Goal: Information Seeking & Learning: Find contact information

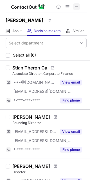
click at [77, 6] on span at bounding box center [76, 6] width 4 height 4
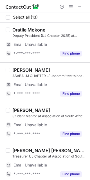
click at [47, 67] on div "Mpho Mhlongo" at bounding box center [49, 70] width 74 height 6
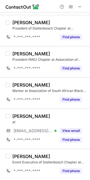
scroll to position [257, 0]
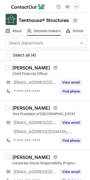
click at [74, 6] on button at bounding box center [76, 6] width 7 height 7
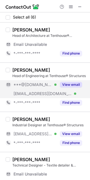
click at [57, 86] on div "View email" at bounding box center [69, 84] width 26 height 9
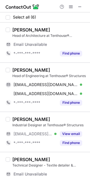
click at [23, 70] on div "Tinus Potgieter" at bounding box center [31, 70] width 38 height 6
click at [18, 69] on div "Tinus Potgieter" at bounding box center [31, 70] width 38 height 6
drag, startPoint x: 12, startPoint y: 68, endPoint x: 26, endPoint y: 68, distance: 13.5
click at [26, 68] on div "Tinus Potgieter" at bounding box center [31, 70] width 38 height 6
click at [26, 69] on div "Tinus Potgieter" at bounding box center [31, 70] width 38 height 6
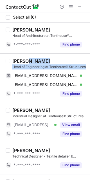
drag, startPoint x: 26, startPoint y: 70, endPoint x: 12, endPoint y: 70, distance: 13.8
click at [12, 70] on div "Tinus Potgieter Head of Engineering at Tenthouse® Structures tinuspot@gmail.com…" at bounding box center [48, 78] width 76 height 40
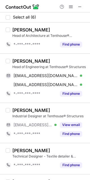
click at [13, 60] on div "Tinus Potgieter" at bounding box center [31, 61] width 38 height 6
drag, startPoint x: 13, startPoint y: 60, endPoint x: 26, endPoint y: 61, distance: 13.0
click at [26, 61] on div "Tinus Potgieter" at bounding box center [31, 61] width 38 height 6
copy div "Tinus"
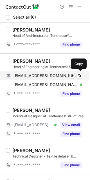
click at [41, 73] on span "tinuspot@gmail.com" at bounding box center [45, 75] width 64 height 5
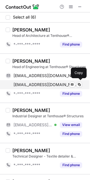
click at [43, 84] on span "tinus@tenthousestructures.com" at bounding box center [45, 84] width 64 height 5
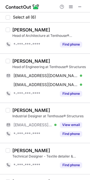
click at [51, 103] on div "Craig Tompkins Industrial Designer at Tenthouse® Structures ***@tenthousestruct…" at bounding box center [45, 122] width 90 height 40
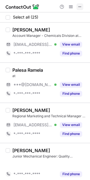
click at [78, 8] on span at bounding box center [79, 6] width 4 height 4
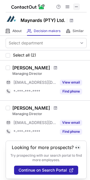
click at [76, 7] on span at bounding box center [76, 6] width 4 height 4
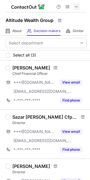
click at [76, 7] on span at bounding box center [76, 6] width 4 height 4
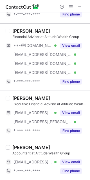
scroll to position [147, 0]
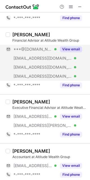
click at [67, 47] on button "View email" at bounding box center [71, 49] width 22 height 6
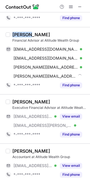
drag, startPoint x: 24, startPoint y: 34, endPoint x: 11, endPoint y: 35, distance: 13.8
click at [11, 35] on div "Juanita van Helsdingen Financial Advisor at Altitude Wealth Group juanitacoetze…" at bounding box center [48, 61] width 76 height 58
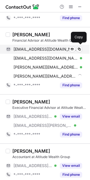
click at [39, 52] on div "juanitacoetzer1@gmail.com Verified Send email Copy" at bounding box center [44, 49] width 76 height 9
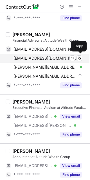
click at [53, 56] on span "juanitac@strategicfc.co.za" at bounding box center [45, 58] width 64 height 5
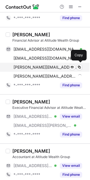
click at [47, 65] on span "juanita.vanhelsdingen@stonehousecapital.co.za" at bounding box center [45, 67] width 64 height 5
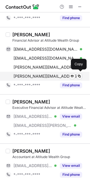
click at [49, 75] on span "juanita@stonehouse.capital" at bounding box center [47, 76] width 68 height 5
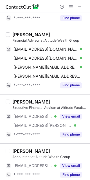
click at [56, 98] on div "Glen Corlett Executive Financial Advisor at Altitude Wealth Group ***@strategic…" at bounding box center [45, 118] width 90 height 49
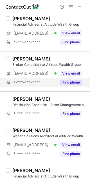
scroll to position [0, 0]
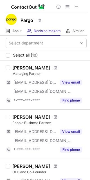
click at [80, 5] on div at bounding box center [67, 6] width 27 height 7
click at [77, 6] on span at bounding box center [76, 6] width 4 height 4
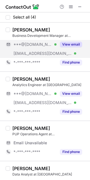
click at [61, 45] on button "View email" at bounding box center [71, 45] width 22 height 6
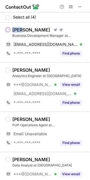
drag, startPoint x: 23, startPoint y: 30, endPoint x: 7, endPoint y: 29, distance: 16.1
click at [7, 29] on div "Greg Parkin Visit Twitter profile Visit Twitter profile Business Development Ma…" at bounding box center [45, 42] width 90 height 40
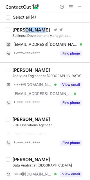
drag, startPoint x: 25, startPoint y: 28, endPoint x: 37, endPoint y: 29, distance: 12.4
click at [37, 29] on div "Greg Parkin" at bounding box center [31, 30] width 38 height 6
copy div "Parkin"
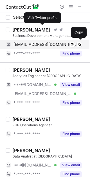
click at [41, 41] on div "gregparkin@gmail.com Verified Send email Copy" at bounding box center [44, 44] width 76 height 9
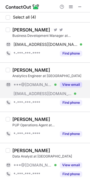
click at [72, 86] on button "View email" at bounding box center [71, 85] width 22 height 6
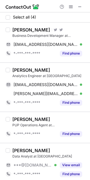
drag, startPoint x: 29, startPoint y: 70, endPoint x: 48, endPoint y: 68, distance: 18.9
click at [48, 68] on div "Kelson Maluleke" at bounding box center [31, 70] width 38 height 6
copy div "Maluleke"
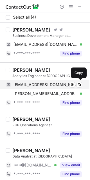
click at [45, 83] on span "malulekekelson@gmail.com" at bounding box center [45, 84] width 64 height 5
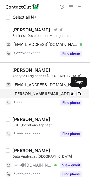
click at [50, 92] on span "kelson.maluleke@pargo.co.za" at bounding box center [45, 93] width 64 height 5
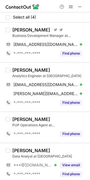
click at [42, 112] on div "Matthew Isaacs PUP Operations Agent at Pargo *-***-***-**** Find phone" at bounding box center [45, 126] width 90 height 31
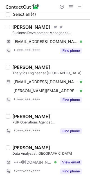
scroll to position [3, 0]
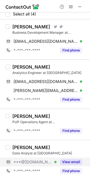
click at [61, 162] on button "View email" at bounding box center [71, 162] width 22 height 6
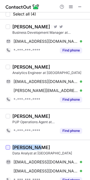
drag, startPoint x: 35, startPoint y: 145, endPoint x: 9, endPoint y: 145, distance: 26.4
click at [9, 145] on div "Livhuwani Munyai Data Analyst at Pargo livhuwani96@gmail.com Verified Send emai…" at bounding box center [45, 163] width 90 height 49
copy div "Livhuwani"
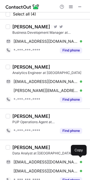
drag, startPoint x: 28, startPoint y: 159, endPoint x: 39, endPoint y: 144, distance: 18.6
click at [27, 159] on div "livhuwani96@gmail.com Verified Send email Copy" at bounding box center [44, 161] width 76 height 9
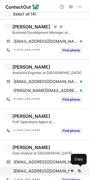
click at [52, 170] on span "livhuwani.munyai@pargo.co.za" at bounding box center [45, 170] width 64 height 5
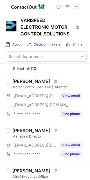
click at [77, 6] on span at bounding box center [76, 6] width 4 height 4
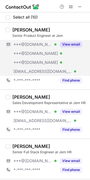
click at [61, 43] on button "View email" at bounding box center [71, 45] width 22 height 6
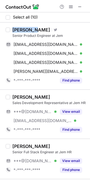
drag, startPoint x: 33, startPoint y: 30, endPoint x: 12, endPoint y: 30, distance: 20.5
click at [12, 30] on div "[PERSON_NAME]" at bounding box center [31, 30] width 38 height 6
copy div "[PERSON_NAME]"
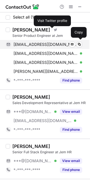
click at [51, 43] on span "[EMAIL_ADDRESS][DOMAIN_NAME]" at bounding box center [45, 44] width 64 height 5
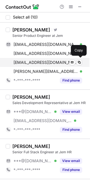
click at [47, 58] on div "[EMAIL_ADDRESS][DOMAIN_NAME] Verified Send email Copy" at bounding box center [44, 62] width 76 height 9
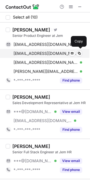
click at [44, 51] on span "[EMAIL_ADDRESS][DOMAIN_NAME]" at bounding box center [45, 53] width 64 height 5
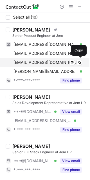
click at [37, 64] on span "[EMAIL_ADDRESS][DOMAIN_NAME]" at bounding box center [45, 62] width 64 height 5
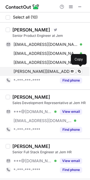
click at [44, 69] on span "[PERSON_NAME][EMAIL_ADDRESS][DOMAIN_NAME]" at bounding box center [45, 71] width 64 height 5
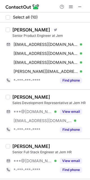
click at [45, 90] on div "[PERSON_NAME] Sales Development Representative at Jem HR ***@[DOMAIN_NAME] Veri…" at bounding box center [45, 113] width 90 height 49
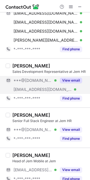
click at [70, 82] on button "View email" at bounding box center [71, 80] width 22 height 6
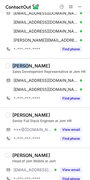
drag, startPoint x: 29, startPoint y: 65, endPoint x: 10, endPoint y: 66, distance: 18.2
click at [10, 66] on div "Chané Wink Sales Development Representative at Jem HR chanewink@hotmail.com Ver…" at bounding box center [48, 83] width 76 height 40
copy div "Chané"
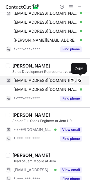
click at [51, 81] on span "chanewink@hotmail.com" at bounding box center [45, 80] width 64 height 5
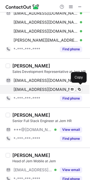
click at [47, 87] on span "chane.wink@meltwater.com" at bounding box center [45, 89] width 64 height 5
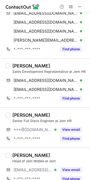
click at [52, 104] on div "Chané Wink Sales Development Representative at Jem HR chanewink@hotmail.com Ver…" at bounding box center [45, 82] width 90 height 49
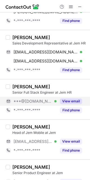
scroll to position [62, 0]
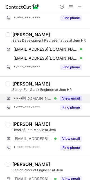
click at [66, 96] on button "View email" at bounding box center [71, 98] width 22 height 6
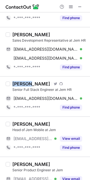
drag, startPoint x: 31, startPoint y: 83, endPoint x: 10, endPoint y: 83, distance: 21.3
click at [10, 83] on div "Thabang Tseboho Visit Twitter profile Visit Github profile Senior Full Stack En…" at bounding box center [48, 96] width 76 height 31
drag, startPoint x: 33, startPoint y: 84, endPoint x: 52, endPoint y: 82, distance: 18.8
click at [52, 82] on div "Thabang Tseboho Visit Twitter profile Visit Github profile" at bounding box center [49, 84] width 74 height 6
copy div "Tseboho"
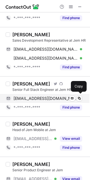
click at [50, 97] on span "tseboho@gmail.com" at bounding box center [45, 98] width 64 height 5
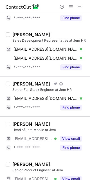
click at [51, 114] on div "Thabang Tseboho Visit Twitter profile Visit Github profile Senior Full Stack En…" at bounding box center [45, 96] width 90 height 40
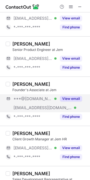
scroll to position [187, 0]
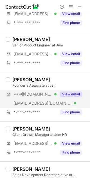
click at [72, 92] on button "View email" at bounding box center [71, 94] width 22 height 6
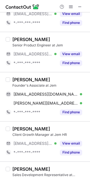
click at [28, 79] on div "Andrea Houben" at bounding box center [31, 80] width 38 height 6
drag, startPoint x: 28, startPoint y: 79, endPoint x: 13, endPoint y: 79, distance: 15.2
click at [13, 79] on div "Andrea Houben" at bounding box center [31, 80] width 38 height 6
copy div "Andrea"
drag, startPoint x: 30, startPoint y: 79, endPoint x: 47, endPoint y: 80, distance: 16.6
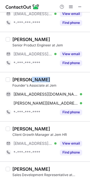
click at [47, 80] on div "Andrea Houben" at bounding box center [49, 80] width 74 height 6
copy div "Houben"
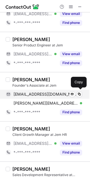
click at [51, 97] on div "atshouben@gmail.com Verified Send email Copy" at bounding box center [44, 94] width 76 height 9
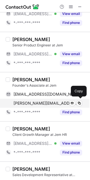
click at [49, 100] on span "andrea@jemhr.com" at bounding box center [45, 102] width 64 height 5
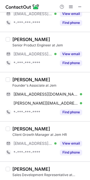
click at [57, 119] on div "Andrea Houben Founder's Associate at Jem atshouben@gmail.com Verified Send emai…" at bounding box center [45, 96] width 90 height 49
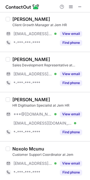
scroll to position [298, 0]
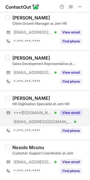
click at [63, 114] on button "View email" at bounding box center [71, 113] width 22 height 6
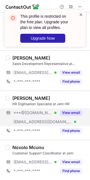
click at [79, 12] on span at bounding box center [81, 15] width 4 height 6
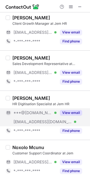
click at [71, 4] on div "This profile is restricted on the free plan. Upgrade your plan to view all prof…" at bounding box center [45, 30] width 90 height 53
click at [71, 4] on span at bounding box center [70, 6] width 4 height 4
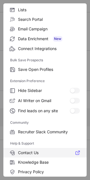
scroll to position [75, 0]
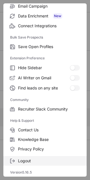
click at [40, 158] on span "Logout" at bounding box center [49, 160] width 62 height 5
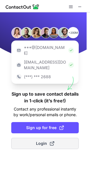
click at [46, 140] on span "Login" at bounding box center [45, 143] width 18 height 6
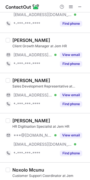
scroll to position [298, 0]
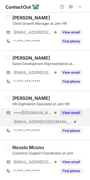
click at [64, 115] on button "View email" at bounding box center [71, 113] width 22 height 6
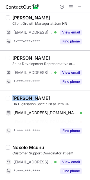
drag, startPoint x: 30, startPoint y: 97, endPoint x: 12, endPoint y: 98, distance: 18.3
click at [12, 98] on div "Tiisetso M." at bounding box center [31, 98] width 38 height 6
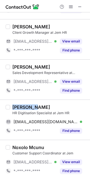
copy div "Tiisetso"
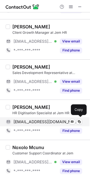
click at [45, 118] on div "setsomashishi25@gmail.com Verified Send email Copy" at bounding box center [44, 121] width 76 height 9
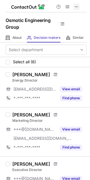
click at [78, 8] on span at bounding box center [76, 6] width 4 height 4
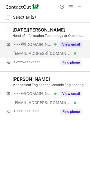
click at [59, 41] on div "View email" at bounding box center [69, 44] width 26 height 9
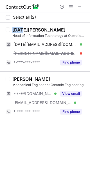
drag, startPoint x: 22, startPoint y: 29, endPoint x: 13, endPoint y: 29, distance: 9.5
click at [13, 29] on div "Noel Okoloji" at bounding box center [38, 30] width 53 height 6
copy div "Noel"
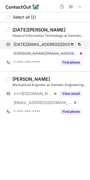
click at [55, 43] on span "noel.okoloji@icloud.com" at bounding box center [45, 44] width 64 height 5
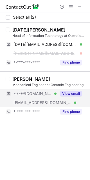
drag, startPoint x: 71, startPoint y: 97, endPoint x: 67, endPoint y: 93, distance: 5.8
click at [72, 96] on div "View email" at bounding box center [69, 93] width 26 height 9
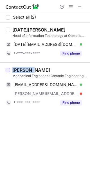
drag, startPoint x: 31, startPoint y: 68, endPoint x: 6, endPoint y: 69, distance: 24.1
click at [6, 69] on div "Michael Reed Mechanical Engineer at Osmotic Engineering Group michaeljreed96@gm…" at bounding box center [45, 86] width 90 height 49
copy div "Michael"
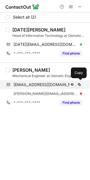
click at [43, 84] on span "michaeljreed96@gmail.com" at bounding box center [45, 84] width 64 height 5
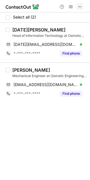
click at [79, 5] on span at bounding box center [79, 6] width 4 height 4
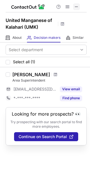
click at [81, 6] on div "Help & Support" at bounding box center [67, 6] width 27 height 7
click at [76, 6] on span at bounding box center [76, 6] width 4 height 4
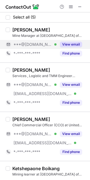
click at [66, 47] on div "View email" at bounding box center [69, 44] width 26 height 9
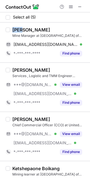
drag, startPoint x: 23, startPoint y: 28, endPoint x: 13, endPoint y: 28, distance: 10.7
click at [12, 28] on div "[PERSON_NAME]" at bounding box center [31, 30] width 38 height 6
copy div "Jaco"
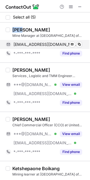
click at [39, 47] on span "[EMAIL_ADDRESS][DOMAIN_NAME]" at bounding box center [45, 44] width 64 height 5
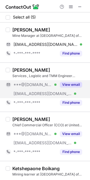
drag, startPoint x: 67, startPoint y: 87, endPoint x: 62, endPoint y: 86, distance: 5.3
click at [65, 86] on div "View email" at bounding box center [69, 84] width 26 height 9
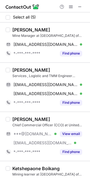
drag, startPoint x: 42, startPoint y: 71, endPoint x: 54, endPoint y: 70, distance: 11.8
click at [50, 70] on div "Khathutshelo Mababo" at bounding box center [31, 70] width 38 height 6
drag, startPoint x: 44, startPoint y: 69, endPoint x: 62, endPoint y: 69, distance: 18.0
click at [62, 69] on div "Khathutshelo Mababo" at bounding box center [49, 70] width 74 height 6
copy div "Mababo"
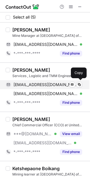
click at [42, 83] on span "chathumababo@gmail.com" at bounding box center [45, 84] width 64 height 5
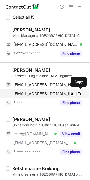
click at [51, 89] on div "kmababo@umk.co.za Verified Send email Copy" at bounding box center [44, 93] width 76 height 9
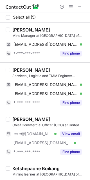
click at [39, 121] on div "Niresh Bapoo" at bounding box center [31, 119] width 38 height 6
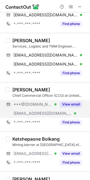
scroll to position [31, 0]
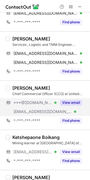
click at [69, 102] on button "View email" at bounding box center [71, 103] width 22 height 6
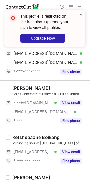
click at [80, 15] on span at bounding box center [81, 15] width 4 height 6
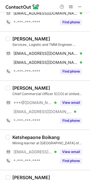
click at [70, 6] on div "This profile is restricted on the free plan. Upgrade your plan to view all prof…" at bounding box center [45, 30] width 90 height 53
click at [70, 6] on div "This profile is restricted on the free plan. Upgrade your plan to view all prof…" at bounding box center [45, 9] width 90 height 11
click at [70, 6] on span at bounding box center [70, 6] width 4 height 4
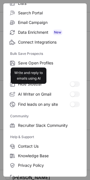
scroll to position [75, 0]
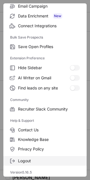
click at [29, 158] on span "Logout" at bounding box center [49, 160] width 62 height 5
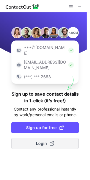
click at [41, 140] on span "Login" at bounding box center [45, 143] width 18 height 6
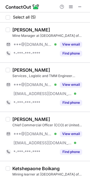
click at [74, 70] on div "Khathutshelo Mababo" at bounding box center [49, 70] width 74 height 6
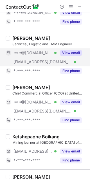
scroll to position [30, 0]
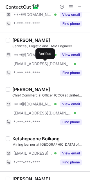
click at [66, 88] on div "Niresh Bapoo" at bounding box center [49, 89] width 74 height 6
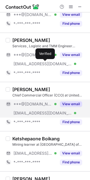
click at [72, 106] on button "View email" at bounding box center [71, 104] width 22 height 6
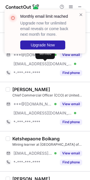
click at [78, 15] on div "Monthly email limit reached Upgrade now for unlimited email reveals or come bac…" at bounding box center [43, 31] width 72 height 39
click at [84, 14] on div "Monthly email limit reached Upgrade now for unlimited email reveals or come bac…" at bounding box center [44, 32] width 81 height 44
click at [82, 15] on span at bounding box center [81, 15] width 4 height 6
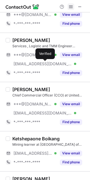
click at [69, 7] on span at bounding box center [70, 6] width 4 height 4
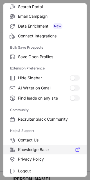
scroll to position [75, 0]
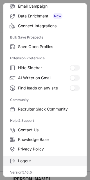
click at [32, 159] on span "Logout" at bounding box center [49, 160] width 62 height 5
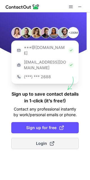
click at [50, 141] on span at bounding box center [52, 143] width 4 height 4
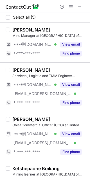
click at [64, 69] on div "Khathutshelo Mababo" at bounding box center [49, 70] width 74 height 6
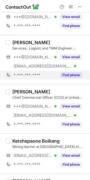
scroll to position [31, 0]
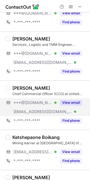
click at [76, 104] on button "View email" at bounding box center [71, 103] width 22 height 6
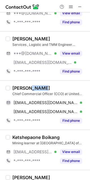
drag, startPoint x: 27, startPoint y: 87, endPoint x: 44, endPoint y: 87, distance: 17.1
click at [44, 87] on div "Niresh Bapoo" at bounding box center [49, 88] width 74 height 6
copy div "Bapoo"
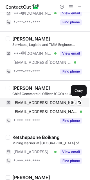
click at [35, 104] on span "bapooniresh@gmail.com" at bounding box center [45, 102] width 64 height 5
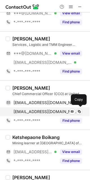
drag, startPoint x: 43, startPoint y: 110, endPoint x: 49, endPoint y: 107, distance: 6.3
click at [45, 109] on span "nbapoo@angloamerican.co.za" at bounding box center [45, 111] width 64 height 5
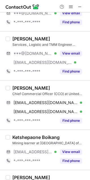
click at [58, 136] on div "Ketshepaone Boikang" at bounding box center [35, 137] width 47 height 6
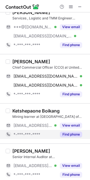
scroll to position [61, 0]
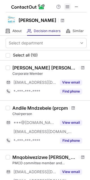
drag, startPoint x: 79, startPoint y: 6, endPoint x: 69, endPoint y: 8, distance: 10.3
click at [79, 6] on button at bounding box center [76, 6] width 7 height 7
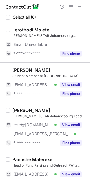
click at [55, 73] on div "Student Member at [GEOGRAPHIC_DATA]" at bounding box center [49, 75] width 74 height 5
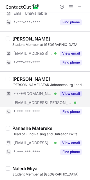
click at [65, 92] on button "View email" at bounding box center [71, 94] width 22 height 6
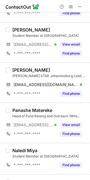
drag, startPoint x: 33, startPoint y: 79, endPoint x: 27, endPoint y: 79, distance: 5.1
click at [28, 79] on div "[PERSON_NAME] [PERSON_NAME] STAR Johannesburg Lead at [PERSON_NAME] [EMAIL_ADDR…" at bounding box center [48, 82] width 76 height 31
drag, startPoint x: 34, startPoint y: 69, endPoint x: 12, endPoint y: 69, distance: 21.6
click at [12, 69] on div "[PERSON_NAME]" at bounding box center [31, 70] width 38 height 6
copy div "Kgaugelo"
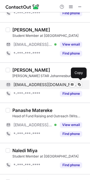
click at [38, 83] on span "[EMAIL_ADDRESS][DOMAIN_NAME]" at bounding box center [45, 84] width 64 height 5
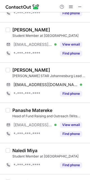
click at [61, 112] on div "Panashe Matereke" at bounding box center [49, 110] width 74 height 6
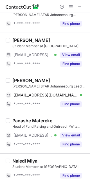
scroll to position [0, 0]
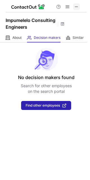
click at [76, 6] on span at bounding box center [76, 6] width 4 height 4
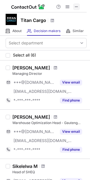
click at [77, 7] on span at bounding box center [76, 6] width 4 height 4
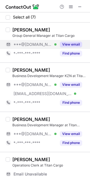
click at [62, 42] on button "View email" at bounding box center [71, 45] width 22 height 6
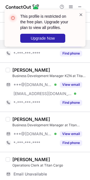
click at [81, 14] on span at bounding box center [81, 15] width 4 height 6
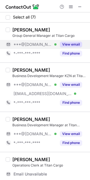
click at [72, 6] on span at bounding box center [70, 6] width 4 height 4
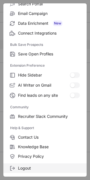
scroll to position [75, 0]
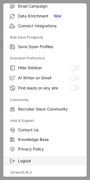
click at [20, 165] on label "Logout" at bounding box center [44, 161] width 83 height 10
click at [20, 164] on label "Logout" at bounding box center [44, 161] width 83 height 10
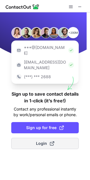
click at [38, 140] on span "Login" at bounding box center [45, 143] width 18 height 6
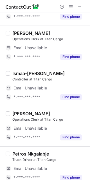
scroll to position [123, 0]
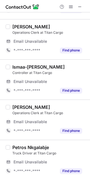
click at [64, 69] on div "Ismaa-eel De Villiers" at bounding box center [49, 67] width 74 height 6
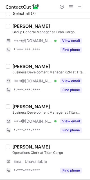
scroll to position [0, 0]
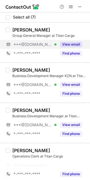
click at [65, 47] on div "View email" at bounding box center [69, 44] width 26 height 9
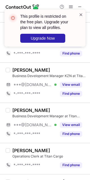
click at [79, 15] on span at bounding box center [81, 15] width 4 height 6
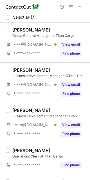
click at [72, 4] on div "This profile is restricted on the free plan. Upgrade your plan to view all prof…" at bounding box center [45, 30] width 90 height 53
click at [72, 5] on span at bounding box center [70, 6] width 4 height 4
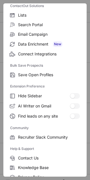
scroll to position [75, 0]
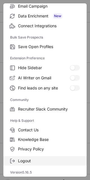
click at [27, 157] on label "Logout" at bounding box center [44, 161] width 83 height 10
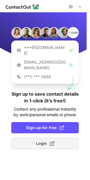
click at [44, 140] on span "Login" at bounding box center [45, 143] width 18 height 6
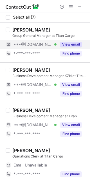
click at [63, 45] on button "View email" at bounding box center [71, 45] width 22 height 6
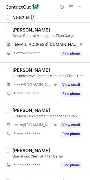
drag, startPoint x: 24, startPoint y: 30, endPoint x: 39, endPoint y: 29, distance: 15.2
click at [39, 29] on div "Mark Allen" at bounding box center [49, 30] width 74 height 6
drag, startPoint x: 39, startPoint y: 30, endPoint x: 24, endPoint y: 30, distance: 14.9
click at [24, 30] on div "Mark Allen" at bounding box center [49, 30] width 74 height 6
copy div "Allen"
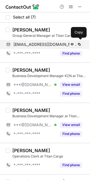
click at [52, 42] on div "vaalboy@gmail.com Verified" at bounding box center [47, 44] width 68 height 5
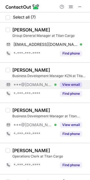
click at [60, 83] on button "View email" at bounding box center [71, 85] width 22 height 6
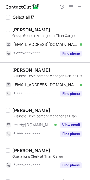
click at [29, 70] on div "Ashlen Govender" at bounding box center [31, 70] width 38 height 6
drag, startPoint x: 28, startPoint y: 70, endPoint x: 13, endPoint y: 71, distance: 15.5
click at [12, 71] on div "Ashlen Govender" at bounding box center [31, 70] width 38 height 6
copy div "Ashlen"
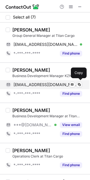
click at [42, 81] on div "ashleng86@gmail.com Verified Send email Copy" at bounding box center [44, 84] width 76 height 9
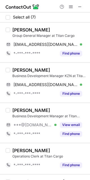
click at [61, 120] on div "Wayne Meyer Business Development Manager at Titan Cargo ***@hotmail.com Verifie…" at bounding box center [48, 122] width 76 height 31
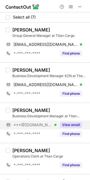
drag, startPoint x: 64, startPoint y: 124, endPoint x: 55, endPoint y: 121, distance: 9.3
click at [65, 124] on button "View email" at bounding box center [71, 125] width 22 height 6
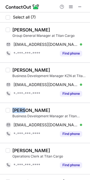
drag, startPoint x: 27, startPoint y: 109, endPoint x: 13, endPoint y: 109, distance: 14.1
click at [12, 108] on div "Wayne Meyer" at bounding box center [31, 110] width 38 height 6
copy div "Wayne"
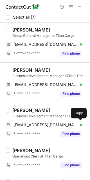
drag, startPoint x: 38, startPoint y: 122, endPoint x: 56, endPoint y: 114, distance: 19.3
click at [38, 122] on span "jardice@hotmail.com" at bounding box center [45, 124] width 64 height 5
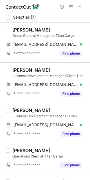
click at [74, 109] on div "Wayne Meyer" at bounding box center [49, 110] width 74 height 6
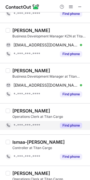
scroll to position [62, 0]
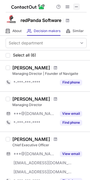
click at [77, 8] on span at bounding box center [76, 6] width 4 height 4
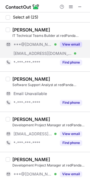
click at [66, 54] on span "[EMAIL_ADDRESS][DOMAIN_NAME]" at bounding box center [42, 53] width 58 height 5
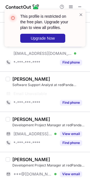
drag, startPoint x: 79, startPoint y: 13, endPoint x: 79, endPoint y: 8, distance: 5.4
click at [79, 13] on span at bounding box center [81, 15] width 4 height 6
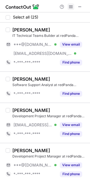
click at [70, 7] on span at bounding box center [70, 6] width 4 height 4
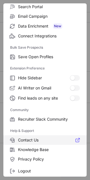
scroll to position [75, 0]
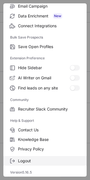
click at [32, 157] on label "Logout" at bounding box center [44, 161] width 83 height 10
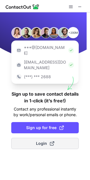
click at [40, 140] on span "Login" at bounding box center [45, 143] width 18 height 6
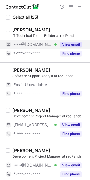
click at [59, 44] on div "View email" at bounding box center [69, 44] width 26 height 9
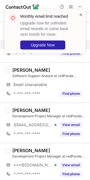
click at [80, 13] on span at bounding box center [81, 15] width 4 height 6
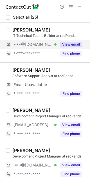
click at [70, 6] on span at bounding box center [70, 6] width 4 height 4
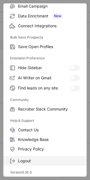
click at [28, 156] on label "Logout" at bounding box center [44, 161] width 83 height 10
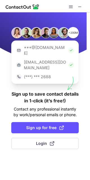
click at [46, 126] on div "+200M ***@[DOMAIN_NAME] [EMAIL_ADDRESS][DOMAIN_NAME] (***) *** 2688 Sign up to …" at bounding box center [45, 95] width 90 height 167
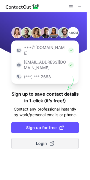
click at [45, 140] on span "Login" at bounding box center [45, 143] width 18 height 6
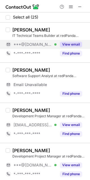
click at [62, 42] on button "View email" at bounding box center [71, 45] width 22 height 6
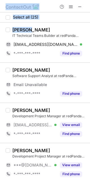
drag, startPoint x: 26, startPoint y: 29, endPoint x: -2, endPoint y: 31, distance: 28.1
click at [0, 31] on html "Select all (25) [PERSON_NAME] IT Technical Teams Builder at redPanda Software […" at bounding box center [45, 90] width 90 height 180
copy div "Select all (25) [PERSON_NAME]"
click at [47, 31] on div "[PERSON_NAME]" at bounding box center [49, 30] width 74 height 6
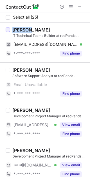
drag, startPoint x: 26, startPoint y: 31, endPoint x: 6, endPoint y: 30, distance: 19.6
click at [6, 30] on div "[PERSON_NAME] IT Technical Teams Builder at redPanda Software [EMAIL_ADDRESS][D…" at bounding box center [45, 42] width 90 height 40
copy div "[PERSON_NAME]"
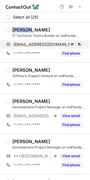
click at [43, 48] on div "[EMAIL_ADDRESS][DOMAIN_NAME] Verified Send email Copy" at bounding box center [44, 44] width 76 height 9
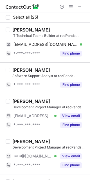
click at [66, 96] on div "[PERSON_NAME] Development Project Manager at redPanda Software [EMAIL_ADDRESS][…" at bounding box center [45, 113] width 90 height 40
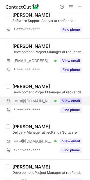
scroll to position [62, 0]
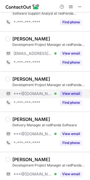
click at [60, 91] on button "View email" at bounding box center [71, 94] width 22 height 6
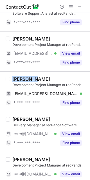
drag, startPoint x: 31, startPoint y: 77, endPoint x: 12, endPoint y: 79, distance: 19.2
click at [12, 79] on div "[PERSON_NAME]" at bounding box center [31, 79] width 38 height 6
copy div "Katerina"
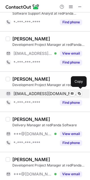
click at [42, 93] on span "[EMAIL_ADDRESS][DOMAIN_NAME]" at bounding box center [45, 93] width 64 height 5
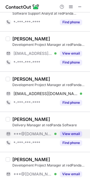
click at [59, 130] on div "View email" at bounding box center [69, 133] width 26 height 9
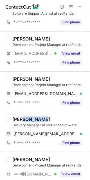
drag, startPoint x: 22, startPoint y: 119, endPoint x: 43, endPoint y: 118, distance: 21.3
click at [43, 118] on div "[PERSON_NAME]" at bounding box center [49, 119] width 74 height 6
copy div "Barthus"
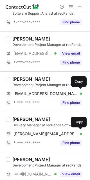
drag, startPoint x: 31, startPoint y: 135, endPoint x: 48, endPoint y: 127, distance: 19.1
click at [39, 131] on span "[PERSON_NAME][EMAIL_ADDRESS][DOMAIN_NAME]" at bounding box center [45, 133] width 64 height 5
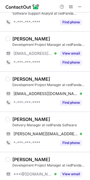
drag, startPoint x: 65, startPoint y: 117, endPoint x: 49, endPoint y: 121, distance: 16.1
click at [64, 117] on div "Kyle Barthus" at bounding box center [49, 119] width 74 height 6
drag, startPoint x: 22, startPoint y: 116, endPoint x: 10, endPoint y: 119, distance: 12.5
click at [10, 119] on div "Kyle Barthus Delivery Manager at redPanda Software kyle.barthus@yahoo.com Verif…" at bounding box center [45, 131] width 90 height 40
copy div "Kyle"
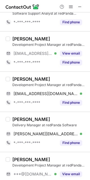
click at [52, 115] on div "Kyle Barthus Delivery Manager at redPanda Software kyle.barthus@yahoo.com Verif…" at bounding box center [45, 131] width 90 height 40
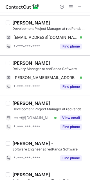
scroll to position [125, 0]
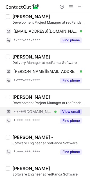
drag, startPoint x: 69, startPoint y: 113, endPoint x: 64, endPoint y: 112, distance: 4.8
click at [69, 113] on button "View email" at bounding box center [71, 112] width 22 height 6
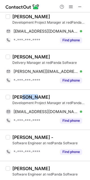
drag, startPoint x: 35, startPoint y: 95, endPoint x: 22, endPoint y: 97, distance: 13.0
click at [22, 97] on div "Chadwin Delong" at bounding box center [31, 97] width 38 height 6
click at [32, 98] on div "Chadwin Delong" at bounding box center [31, 97] width 38 height 6
drag, startPoint x: 31, startPoint y: 97, endPoint x: 11, endPoint y: 99, distance: 20.0
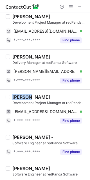
click at [11, 99] on div "Chadwin Delong Development Project Manager at redPanda Software chadwindelong@g…" at bounding box center [48, 109] width 76 height 31
copy div "Chadwin"
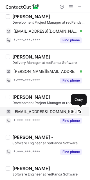
click at [38, 112] on span "chadwindelong@gmail.com" at bounding box center [45, 111] width 64 height 5
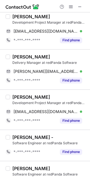
click at [65, 142] on div "Software Engineer at redPanda Software" at bounding box center [49, 142] width 74 height 5
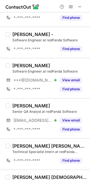
scroll to position [249, 0]
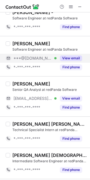
click at [60, 58] on button "View email" at bounding box center [71, 58] width 22 height 6
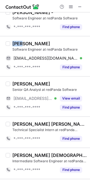
drag, startPoint x: 22, startPoint y: 43, endPoint x: 11, endPoint y: 43, distance: 11.2
click at [11, 43] on div "Brett Scheepers Software Engineer at redPanda Software brettscheepers3100@gmail…" at bounding box center [48, 56] width 76 height 31
copy div "Bret"
drag, startPoint x: 24, startPoint y: 43, endPoint x: 12, endPoint y: 43, distance: 12.6
click at [12, 43] on div "Brett Scheepers Software Engineer at redPanda Software brettscheepers3100@gmail…" at bounding box center [48, 56] width 76 height 31
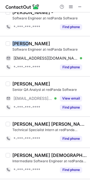
copy div "Brett"
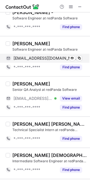
click at [51, 60] on span "brettscheepers3100@gmail.com" at bounding box center [45, 58] width 64 height 5
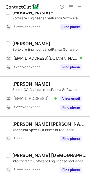
click at [58, 115] on div "Andre Mento Senior QA Analyst at redPanda Software ***@forwardslash.com Verifie…" at bounding box center [45, 96] width 90 height 40
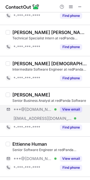
scroll to position [343, 0]
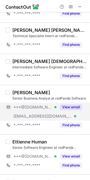
click at [54, 108] on div "***@gmail.com Verified" at bounding box center [34, 106] width 43 height 5
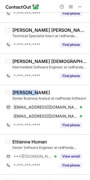
drag, startPoint x: 34, startPoint y: 91, endPoint x: 10, endPoint y: 93, distance: 23.6
click at [10, 93] on div "Rashmika Pillay Senior Business Analyst at redPanda Software rashmikapillay@gma…" at bounding box center [48, 110] width 76 height 40
copy div "Rashmika"
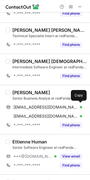
drag, startPoint x: 37, startPoint y: 105, endPoint x: 64, endPoint y: 96, distance: 28.4
click at [38, 105] on span "rashmikapillay@gmail.com" at bounding box center [45, 106] width 64 height 5
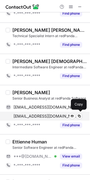
drag, startPoint x: 55, startPoint y: 114, endPoint x: 59, endPoint y: 114, distance: 4.6
click at [55, 115] on span "rashmika.pillay@jtcgroup.com" at bounding box center [45, 115] width 64 height 5
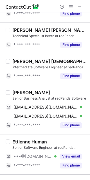
click at [40, 136] on div "Ettienne Human Senior Software Engineer at redPanda Software ***@gmail.com Veri…" at bounding box center [45, 154] width 90 height 40
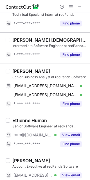
scroll to position [405, 0]
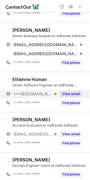
click at [59, 94] on div "View email" at bounding box center [69, 93] width 26 height 9
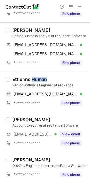
drag, startPoint x: 32, startPoint y: 78, endPoint x: 46, endPoint y: 78, distance: 14.3
click at [46, 78] on div "Ettienne Human" at bounding box center [29, 79] width 35 height 6
click at [31, 79] on div "Ettienne Human" at bounding box center [29, 79] width 35 height 6
click at [28, 79] on div "Ettienne Human" at bounding box center [29, 79] width 35 height 6
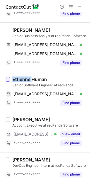
drag, startPoint x: 31, startPoint y: 79, endPoint x: 9, endPoint y: 80, distance: 21.7
click at [9, 80] on div "Ettienne Human Senior Software Engineer at redPanda Software humanett@gmail.com…" at bounding box center [45, 92] width 90 height 40
copy div "Ettienne"
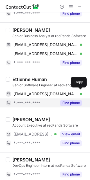
drag, startPoint x: 44, startPoint y: 94, endPoint x: 70, endPoint y: 100, distance: 27.1
click at [47, 94] on span "humanett@gmail.com" at bounding box center [45, 93] width 64 height 5
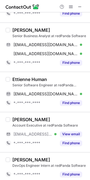
click at [59, 121] on div "Kevin Naidoo" at bounding box center [49, 119] width 74 height 6
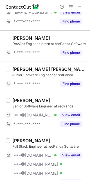
scroll to position [530, 0]
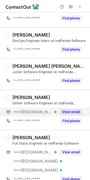
click at [67, 113] on button "View email" at bounding box center [71, 112] width 22 height 6
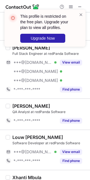
scroll to position [623, 0]
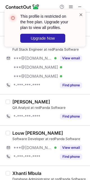
click at [79, 15] on span at bounding box center [81, 15] width 4 height 6
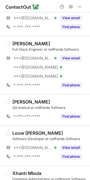
click at [69, 6] on div "This profile is restricted on the free plan. Upgrade your plan to view all prof…" at bounding box center [45, 30] width 90 height 53
click at [69, 6] on span at bounding box center [70, 6] width 4 height 4
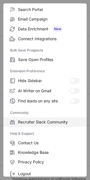
scroll to position [75, 0]
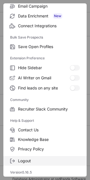
click at [29, 159] on span "Logout" at bounding box center [49, 160] width 62 height 5
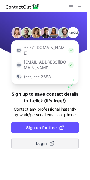
click at [38, 140] on span "Login" at bounding box center [45, 143] width 18 height 6
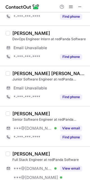
scroll to position [623, 0]
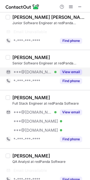
click at [58, 70] on div "View email" at bounding box center [69, 71] width 26 height 9
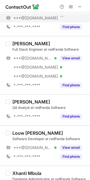
scroll to position [579, 0]
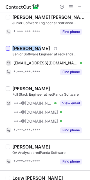
drag, startPoint x: 36, startPoint y: 49, endPoint x: 8, endPoint y: 51, distance: 27.8
click at [8, 51] on div "Alexander Daniels Visit Github profile Senior Software Engineer at redPanda Sof…" at bounding box center [45, 61] width 90 height 40
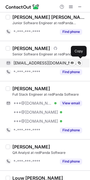
click at [56, 64] on span "apdaniels92@gmail.com" at bounding box center [45, 62] width 64 height 5
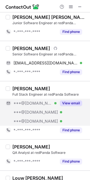
click at [69, 105] on button "View email" at bounding box center [71, 103] width 22 height 6
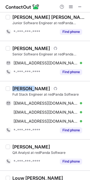
drag, startPoint x: 30, startPoint y: 87, endPoint x: 13, endPoint y: 88, distance: 17.2
click at [13, 88] on div "Tresor Mwema" at bounding box center [31, 89] width 38 height 6
click at [21, 90] on div "Tresor Mwema" at bounding box center [31, 89] width 38 height 6
click at [27, 90] on div "Tresor Mwema" at bounding box center [31, 89] width 38 height 6
click at [28, 89] on div "Tresor Mwema" at bounding box center [31, 89] width 38 height 6
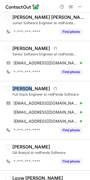
drag, startPoint x: 27, startPoint y: 88, endPoint x: 10, endPoint y: 88, distance: 16.6
click at [10, 88] on div "Tresor Mwema Visit Github profile Full Stack Engineer at redPanda Software tres…" at bounding box center [48, 110] width 76 height 49
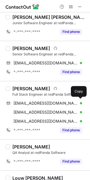
drag, startPoint x: 42, startPoint y: 102, endPoint x: 47, endPoint y: 98, distance: 7.2
click at [43, 102] on span "tresor747@gmail.com" at bounding box center [45, 102] width 64 height 5
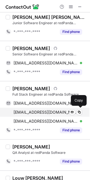
click at [35, 112] on span "mwenkwe747@gmail.com" at bounding box center [45, 111] width 64 height 5
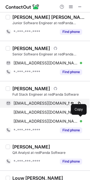
drag, startPoint x: 44, startPoint y: 119, endPoint x: 58, endPoint y: 101, distance: 23.0
click at [44, 119] on span "tresormedia@yahoo.com" at bounding box center [45, 120] width 64 height 5
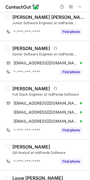
click at [55, 136] on div "Tresor Mwema Visit Github profile Full Stack Engineer at redPanda Software tres…" at bounding box center [45, 110] width 90 height 58
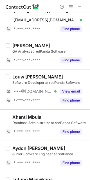
scroll to position [672, 0]
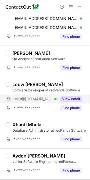
click at [69, 96] on button "View email" at bounding box center [71, 99] width 22 height 6
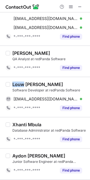
drag, startPoint x: 24, startPoint y: 84, endPoint x: 9, endPoint y: 87, distance: 16.1
click at [9, 87] on div "Louw C.C. Hyman Software Developer at redPanda Software louwhyman@gmail.com Ver…" at bounding box center [45, 97] width 90 height 40
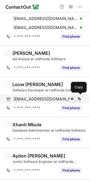
click at [52, 96] on div "louwhyman@gmail.com Verified Send email Copy" at bounding box center [44, 98] width 76 height 9
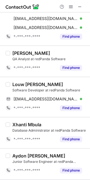
click at [67, 124] on div "Xhanti Mbula" at bounding box center [49, 124] width 74 height 6
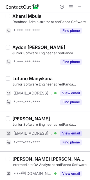
scroll to position [792, 0]
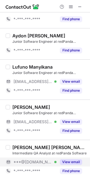
click at [61, 161] on button "View email" at bounding box center [71, 162] width 22 height 6
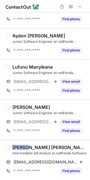
drag, startPoint x: 26, startPoint y: 147, endPoint x: 11, endPoint y: 146, distance: 14.9
click at [11, 146] on div "Abdul Wahhaab Abrahams Intermediate QA Analyst at redPanda Software abdulabraha…" at bounding box center [48, 159] width 76 height 31
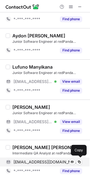
click at [38, 160] on span "abdulabrahams2002@gmail.com" at bounding box center [45, 161] width 64 height 5
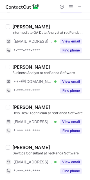
scroll to position [191, 0]
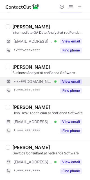
click at [61, 77] on div "View email" at bounding box center [69, 81] width 26 height 9
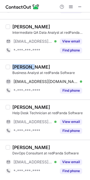
drag, startPoint x: 32, startPoint y: 66, endPoint x: 8, endPoint y: 71, distance: 25.1
click at [8, 71] on div "Abenathi Mateta Business Analyst at redPanda Software abenathimateta32@gmail.co…" at bounding box center [45, 79] width 90 height 40
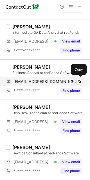
click at [34, 81] on span "abenathimateta32@gmail.com" at bounding box center [45, 81] width 64 height 5
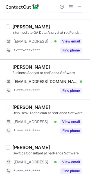
click at [65, 97] on div "Abenathi Mateta Business Analyst at redPanda Software abenathimateta32@gmail.co…" at bounding box center [45, 79] width 90 height 40
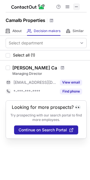
click at [78, 6] on span at bounding box center [76, 6] width 4 height 4
click at [79, 4] on span at bounding box center [76, 6] width 4 height 4
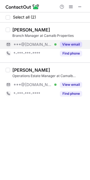
click at [77, 45] on button "View email" at bounding box center [71, 45] width 22 height 6
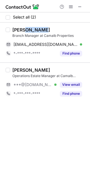
drag, startPoint x: 24, startPoint y: 28, endPoint x: 46, endPoint y: 28, distance: 22.2
click at [46, 28] on div "[PERSON_NAME]" at bounding box center [49, 30] width 74 height 6
copy div "Rossouw"
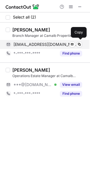
drag, startPoint x: 59, startPoint y: 42, endPoint x: 63, endPoint y: 42, distance: 4.2
click at [59, 42] on span "[EMAIL_ADDRESS][DOMAIN_NAME]" at bounding box center [45, 44] width 64 height 5
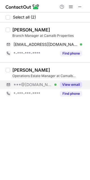
click at [71, 79] on div "[PERSON_NAME] Operations Estate Manager at Camalb Properties ***@[DOMAIN_NAME] …" at bounding box center [48, 82] width 76 height 31
click at [64, 86] on button "View email" at bounding box center [71, 85] width 22 height 6
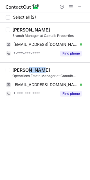
drag, startPoint x: 24, startPoint y: 70, endPoint x: 38, endPoint y: 70, distance: 13.8
click at [38, 70] on div "[PERSON_NAME]" at bounding box center [31, 70] width 38 height 6
copy div "Qanya"
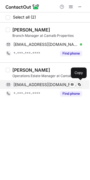
click at [53, 82] on span "[EMAIL_ADDRESS][DOMAIN_NAME]" at bounding box center [45, 84] width 64 height 5
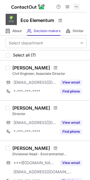
click at [78, 5] on button at bounding box center [76, 6] width 7 height 7
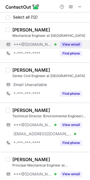
drag, startPoint x: 69, startPoint y: 44, endPoint x: 66, endPoint y: 43, distance: 3.5
click at [69, 44] on button "View email" at bounding box center [71, 45] width 22 height 6
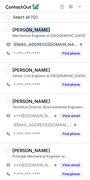
drag, startPoint x: 26, startPoint y: 29, endPoint x: 44, endPoint y: 29, distance: 18.2
click at [44, 29] on div "[PERSON_NAME]" at bounding box center [31, 30] width 38 height 6
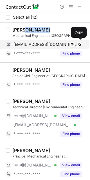
click at [39, 45] on span "[EMAIL_ADDRESS][DOMAIN_NAME]" at bounding box center [45, 44] width 64 height 5
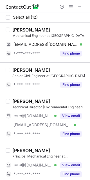
click at [62, 99] on div "[PERSON_NAME]" at bounding box center [49, 101] width 74 height 6
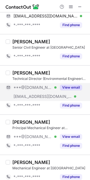
scroll to position [31, 0]
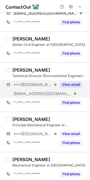
click at [62, 90] on div "***@[DOMAIN_NAME] Verified [EMAIL_ADDRESS][DOMAIN_NAME] Verified View email" at bounding box center [46, 89] width 81 height 18
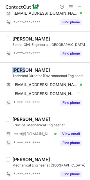
drag, startPoint x: 24, startPoint y: 69, endPoint x: 13, endPoint y: 69, distance: 10.9
click at [13, 69] on div "[PERSON_NAME]" at bounding box center [31, 70] width 38 height 6
copy div "Kayle"
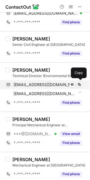
drag, startPoint x: 45, startPoint y: 84, endPoint x: 49, endPoint y: 81, distance: 5.4
click at [45, 84] on span "kaylewhitehead@gmail.com" at bounding box center [45, 84] width 64 height 5
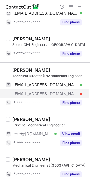
click at [33, 93] on span "kayle@ecoelementum.co.za" at bounding box center [45, 93] width 64 height 5
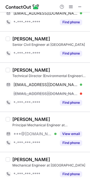
click at [50, 114] on div "Shivalin Chetty Principal Mechanical Engineer at Eco Elementum ***@outlook.com …" at bounding box center [45, 131] width 90 height 40
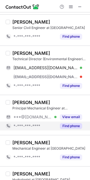
scroll to position [62, 0]
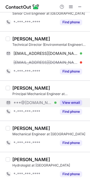
click at [53, 100] on div "***@outlook.com Verified" at bounding box center [34, 102] width 43 height 5
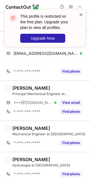
click at [81, 15] on span at bounding box center [81, 15] width 4 height 6
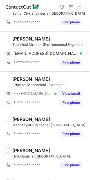
click at [70, 8] on div "This profile is restricted on the free plan. Upgrade your plan to view all prof…" at bounding box center [45, 9] width 90 height 11
click at [69, 8] on span at bounding box center [70, 6] width 4 height 4
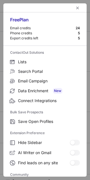
click at [69, 8] on div at bounding box center [44, 7] width 83 height 9
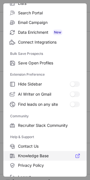
scroll to position [75, 0]
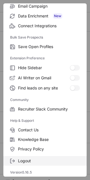
click at [33, 158] on span "Logout" at bounding box center [49, 160] width 62 height 5
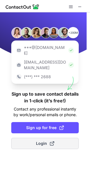
click at [33, 137] on button "Login" at bounding box center [44, 142] width 67 height 11
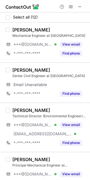
click at [60, 103] on div "Kayle Whitehead Technical Director (Environmental Engineering & Projects) at Ec…" at bounding box center [45, 126] width 90 height 49
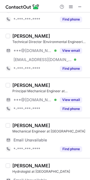
scroll to position [93, 0]
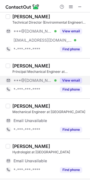
click at [64, 80] on button "View email" at bounding box center [71, 80] width 22 height 6
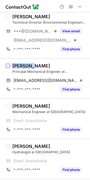
drag, startPoint x: 29, startPoint y: 66, endPoint x: 9, endPoint y: 65, distance: 19.4
click at [9, 65] on div "Shivalin Chetty Principal Mechanical Engineer at Eco Elementum shivalinc@outloo…" at bounding box center [45, 78] width 90 height 40
copy div "Shivalin"
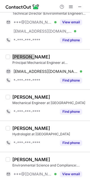
scroll to position [85, 0]
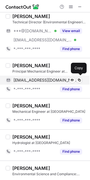
click at [41, 77] on span "shivalinc@outlook.com" at bounding box center [45, 79] width 64 height 5
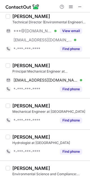
click at [57, 138] on div "Christiaan Schutte" at bounding box center [49, 137] width 74 height 6
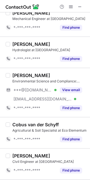
scroll to position [178, 0]
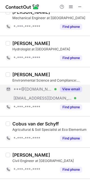
click at [69, 86] on button "View email" at bounding box center [71, 89] width 22 height 6
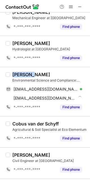
drag, startPoint x: 29, startPoint y: 73, endPoint x: 11, endPoint y: 73, distance: 17.4
click at [11, 73] on div "Michiel Andries Buys Environmental Science and Compliance: Manager and Senior C…" at bounding box center [48, 92] width 76 height 40
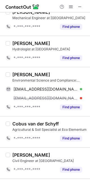
click at [41, 76] on div "Michiel Andries Buys" at bounding box center [31, 75] width 38 height 6
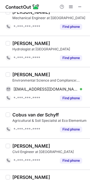
drag, startPoint x: 30, startPoint y: 75, endPoint x: 45, endPoint y: 74, distance: 14.9
click at [45, 74] on div "Michiel Andries Buys" at bounding box center [31, 75] width 38 height 6
click at [45, 75] on div "Michiel Andries Buys" at bounding box center [31, 75] width 38 height 6
drag, startPoint x: 29, startPoint y: 74, endPoint x: 50, endPoint y: 75, distance: 20.2
click at [50, 75] on div "Michiel Andries Buys" at bounding box center [31, 75] width 38 height 6
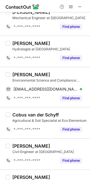
click at [49, 75] on div "Michiel Andries Buys" at bounding box center [31, 75] width 38 height 6
drag, startPoint x: 47, startPoint y: 75, endPoint x: 27, endPoint y: 75, distance: 19.9
click at [27, 75] on div "Michiel Andries Buys" at bounding box center [31, 75] width 38 height 6
copy div "Andries"
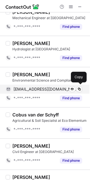
drag, startPoint x: 43, startPoint y: 87, endPoint x: 49, endPoint y: 87, distance: 5.9
click at [43, 87] on span "andrepatchesbuys@gmail.com" at bounding box center [45, 88] width 64 height 5
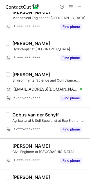
click at [74, 113] on div "Cobus van der Schyff" at bounding box center [49, 115] width 74 height 6
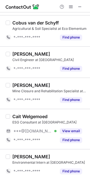
scroll to position [270, 0]
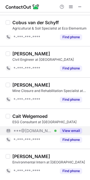
click at [67, 132] on button "View email" at bounding box center [71, 131] width 22 height 6
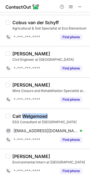
drag, startPoint x: 23, startPoint y: 116, endPoint x: 47, endPoint y: 115, distance: 24.1
click at [47, 115] on div "Cait Welgemoed" at bounding box center [29, 116] width 35 height 6
copy div "Welgemoed"
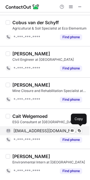
drag, startPoint x: 38, startPoint y: 128, endPoint x: 52, endPoint y: 123, distance: 15.2
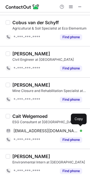
click at [38, 128] on span "caitwelgemoed@icloud.com" at bounding box center [45, 130] width 64 height 5
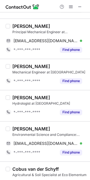
scroll to position [0, 0]
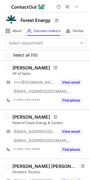
drag, startPoint x: 77, startPoint y: 6, endPoint x: 38, endPoint y: 11, distance: 39.9
click at [77, 6] on span at bounding box center [76, 6] width 4 height 4
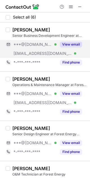
click at [66, 44] on button "View email" at bounding box center [71, 45] width 22 height 6
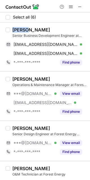
drag, startPoint x: 29, startPoint y: 29, endPoint x: 4, endPoint y: 29, distance: 24.7
click at [4, 29] on div "[PERSON_NAME] Senior Business Development Engineer at Forest Energy Solutions […" at bounding box center [45, 46] width 90 height 49
copy div "Rohann"
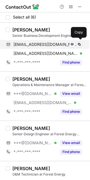
click at [35, 48] on div "[EMAIL_ADDRESS][DOMAIN_NAME] Verified Send email Copy" at bounding box center [44, 44] width 76 height 9
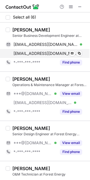
click at [39, 54] on span "[EMAIL_ADDRESS][DOMAIN_NAME]" at bounding box center [45, 53] width 64 height 5
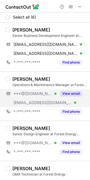
click at [58, 97] on div "View email" at bounding box center [69, 93] width 26 height 9
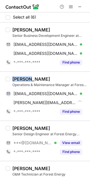
drag, startPoint x: 28, startPoint y: 78, endPoint x: 12, endPoint y: 78, distance: 16.3
click at [12, 78] on div "[PERSON_NAME]" at bounding box center [31, 79] width 38 height 6
copy div "[PERSON_NAME]"
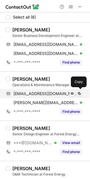
drag, startPoint x: 33, startPoint y: 95, endPoint x: 37, endPoint y: 93, distance: 4.2
click at [34, 94] on span "[EMAIL_ADDRESS][DOMAIN_NAME]" at bounding box center [45, 93] width 64 height 5
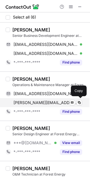
click at [51, 100] on span "[PERSON_NAME][EMAIL_ADDRESS][DOMAIN_NAME]" at bounding box center [45, 102] width 64 height 5
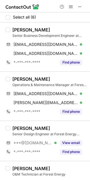
click at [64, 124] on div "[PERSON_NAME] Senior Design Engineer at Forest Energy Solutions ***@[DOMAIN_NAM…" at bounding box center [45, 140] width 90 height 40
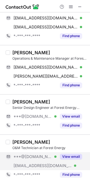
scroll to position [62, 0]
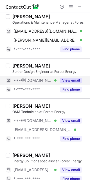
click at [67, 76] on div "View email" at bounding box center [69, 80] width 26 height 9
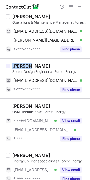
drag, startPoint x: 27, startPoint y: 65, endPoint x: 9, endPoint y: 66, distance: 18.2
click at [9, 66] on div "[PERSON_NAME] Senior Design Engineer at Forest Energy Solutions [EMAIL_ADDRESS]…" at bounding box center [45, 78] width 90 height 40
copy div "[PERSON_NAME]"
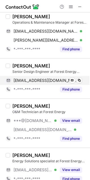
click at [42, 81] on span "[EMAIL_ADDRESS][DOMAIN_NAME]" at bounding box center [45, 80] width 64 height 5
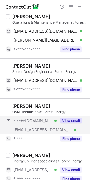
click at [68, 126] on div "***@[DOMAIN_NAME] Verified [EMAIL_ADDRESS][DOMAIN_NAME] Verified View email" at bounding box center [46, 125] width 81 height 18
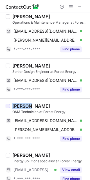
drag, startPoint x: 30, startPoint y: 105, endPoint x: 13, endPoint y: 106, distance: 17.1
click at [8, 106] on div "[PERSON_NAME] O&M Technician at Forest Energy [EMAIL_ADDRESS][DOMAIN_NAME] Veri…" at bounding box center [45, 122] width 90 height 49
copy div "[PERSON_NAME]"
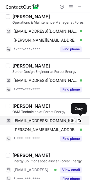
drag, startPoint x: 47, startPoint y: 119, endPoint x: 70, endPoint y: 113, distance: 23.9
click at [47, 119] on span "[EMAIL_ADDRESS][DOMAIN_NAME]" at bounding box center [45, 120] width 64 height 5
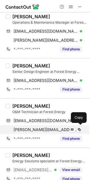
click at [41, 131] on span "[PERSON_NAME][EMAIL_ADDRESS][DOMAIN_NAME]" at bounding box center [45, 129] width 64 height 5
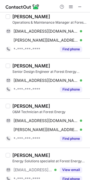
click at [53, 148] on div "[PERSON_NAME] Energy Solutions specialist at Forest Energy Solutions [EMAIL_ADD…" at bounding box center [45, 167] width 90 height 40
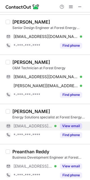
scroll to position [110, 0]
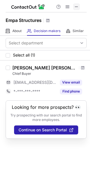
click at [76, 6] on span at bounding box center [76, 6] width 4 height 4
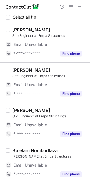
click at [66, 72] on div "[PERSON_NAME]" at bounding box center [49, 70] width 74 height 6
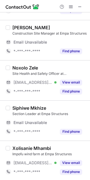
scroll to position [244, 0]
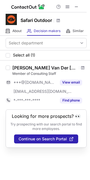
click at [77, 4] on span at bounding box center [76, 6] width 4 height 4
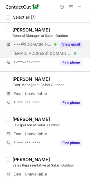
click at [66, 45] on button "View email" at bounding box center [71, 45] width 22 height 6
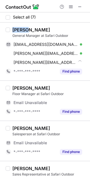
drag, startPoint x: 26, startPoint y: 31, endPoint x: 13, endPoint y: 30, distance: 13.0
click at [13, 30] on div "[PERSON_NAME]" at bounding box center [31, 30] width 38 height 6
copy div "[PERSON_NAME]"
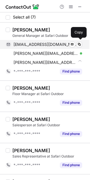
click at [43, 43] on span "[EMAIL_ADDRESS][DOMAIN_NAME]" at bounding box center [45, 44] width 64 height 5
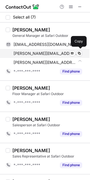
click at [26, 51] on span "[PERSON_NAME][EMAIL_ADDRESS][DOMAIN_NAME]" at bounding box center [45, 53] width 64 height 5
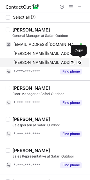
click at [49, 62] on span "[PERSON_NAME][EMAIL_ADDRESS][PERSON_NAME][DOMAIN_NAME]" at bounding box center [44, 62] width 62 height 5
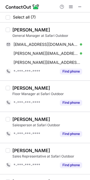
click at [56, 84] on div "[PERSON_NAME] Floor Manager at Safari Outdoor *-***-***-**** Find phone" at bounding box center [45, 95] width 90 height 31
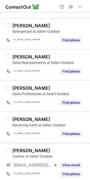
scroll to position [97, 0]
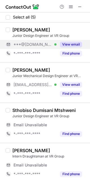
click at [68, 43] on button "View email" at bounding box center [71, 45] width 22 height 6
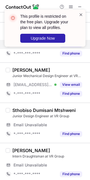
click at [81, 14] on span at bounding box center [81, 15] width 4 height 6
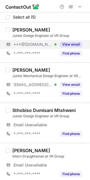
click at [72, 5] on div "This profile is restricted on the free plan. Upgrade your plan to view all prof…" at bounding box center [45, 30] width 90 height 53
click at [71, 5] on span at bounding box center [70, 6] width 4 height 4
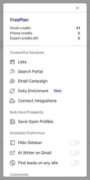
click at [75, 6] on span "left-button" at bounding box center [77, 8] width 4 height 4
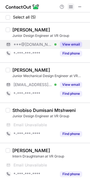
click at [68, 8] on button at bounding box center [70, 6] width 7 height 7
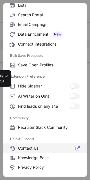
scroll to position [75, 0]
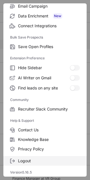
click at [28, 157] on label "Logout" at bounding box center [44, 161] width 83 height 10
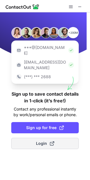
click at [35, 137] on button "Login" at bounding box center [44, 142] width 67 height 11
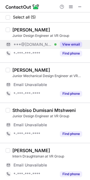
click at [63, 46] on button "View email" at bounding box center [71, 45] width 22 height 6
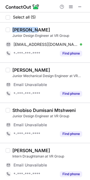
drag, startPoint x: 33, startPoint y: 29, endPoint x: 12, endPoint y: 29, distance: 21.0
click at [12, 29] on div "[PERSON_NAME]" at bounding box center [31, 30] width 38 height 6
copy div "Kudzanai"
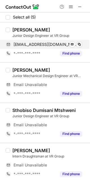
click at [61, 44] on div "[EMAIL_ADDRESS][DOMAIN_NAME] Verified" at bounding box center [47, 44] width 68 height 5
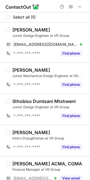
drag, startPoint x: 56, startPoint y: 120, endPoint x: 56, endPoint y: 128, distance: 7.6
click at [56, 128] on div "Select all (5) Kudzanai Dzindimu Junior Design Engineer at VR Group [EMAIL_ADDR…" at bounding box center [45, 103] width 90 height 183
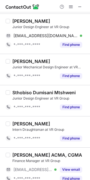
scroll to position [16, 0]
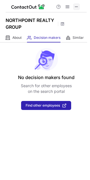
click at [77, 6] on span at bounding box center [76, 6] width 4 height 4
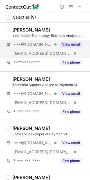
click at [56, 48] on div "View email" at bounding box center [69, 44] width 26 height 9
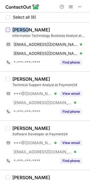
drag, startPoint x: 27, startPoint y: 29, endPoint x: 6, endPoint y: 31, distance: 21.1
click at [6, 31] on div "[PERSON_NAME] Information Technology Business Analyst at Payment24 [EMAIL_ADDRE…" at bounding box center [45, 46] width 90 height 49
copy div "[PERSON_NAME]"
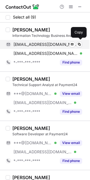
drag, startPoint x: 53, startPoint y: 42, endPoint x: 87, endPoint y: 46, distance: 33.9
click at [53, 42] on span "[EMAIL_ADDRESS][DOMAIN_NAME]" at bounding box center [45, 44] width 64 height 5
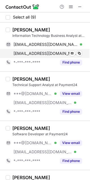
click at [55, 55] on span "[EMAIL_ADDRESS][DOMAIN_NAME]" at bounding box center [45, 53] width 64 height 5
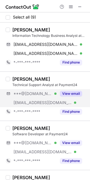
click at [64, 98] on div "***@[DOMAIN_NAME] Verified [EMAIL_ADDRESS][DOMAIN_NAME] Verified View email" at bounding box center [46, 98] width 81 height 18
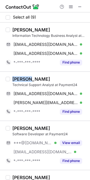
drag, startPoint x: 32, startPoint y: 79, endPoint x: 5, endPoint y: 79, distance: 27.5
click at [5, 79] on div "[PERSON_NAME] Technical Support Analyst at Payment24 [EMAIL_ADDRESS][DOMAIN_NAM…" at bounding box center [45, 95] width 90 height 49
copy div "[PERSON_NAME]"
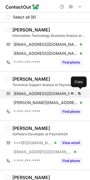
click at [33, 94] on span "[EMAIL_ADDRESS][DOMAIN_NAME]" at bounding box center [45, 93] width 64 height 5
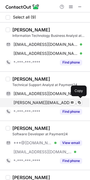
click at [41, 99] on div "[PERSON_NAME][EMAIL_ADDRESS][PERSON_NAME][DOMAIN_NAME] Verified Send email Copy" at bounding box center [44, 102] width 76 height 9
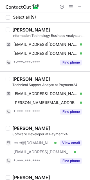
click at [47, 120] on div "[PERSON_NAME] Software Developer at Payment24 ***@[DOMAIN_NAME] Verified [EMAIL…" at bounding box center [45, 144] width 90 height 49
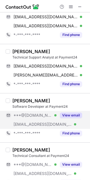
scroll to position [31, 0]
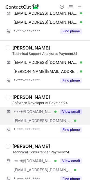
click at [61, 109] on button "View email" at bounding box center [71, 112] width 22 height 6
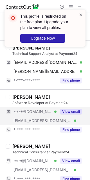
click at [81, 14] on span at bounding box center [81, 15] width 4 height 6
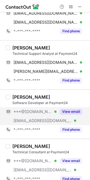
click at [70, 5] on div "This profile is restricted on the free plan. Upgrade your plan to view all prof…" at bounding box center [45, 9] width 90 height 11
click at [70, 5] on span at bounding box center [70, 6] width 4 height 4
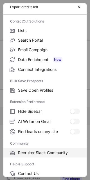
scroll to position [75, 0]
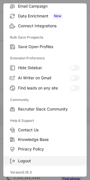
click at [30, 159] on span "Logout" at bounding box center [49, 160] width 62 height 5
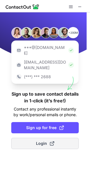
click at [47, 140] on span "Login" at bounding box center [45, 143] width 18 height 6
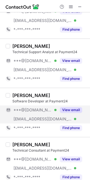
scroll to position [62, 0]
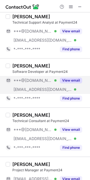
click at [57, 79] on div "View email" at bounding box center [69, 80] width 26 height 9
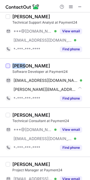
drag, startPoint x: 25, startPoint y: 65, endPoint x: 8, endPoint y: 66, distance: 17.1
click at [8, 66] on div "[PERSON_NAME] Software Developer at Payment24 [EMAIL_ADDRESS][DOMAIN_NAME] Veri…" at bounding box center [45, 82] width 90 height 49
copy div "[PERSON_NAME]"
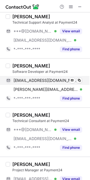
click at [40, 80] on span "[EMAIL_ADDRESS][DOMAIN_NAME]" at bounding box center [45, 80] width 64 height 5
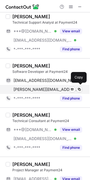
click at [56, 87] on span "[PERSON_NAME][EMAIL_ADDRESS][DOMAIN_NAME]" at bounding box center [45, 89] width 64 height 5
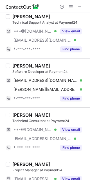
click at [64, 123] on div "Technical Consultant at Payment24" at bounding box center [49, 120] width 74 height 5
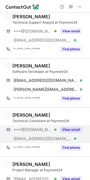
click at [67, 132] on div "View email" at bounding box center [69, 129] width 26 height 9
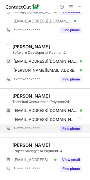
scroll to position [93, 0]
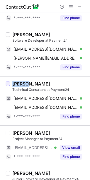
drag, startPoint x: 26, startPoint y: 85, endPoint x: 8, endPoint y: 84, distance: 17.7
click at [8, 84] on div "[PERSON_NAME] Technical Consultant at Payment24 [EMAIL_ADDRESS][DOMAIN_NAME] Ve…" at bounding box center [45, 100] width 90 height 49
copy div "Rabia"
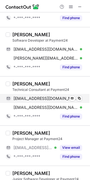
click at [53, 94] on div "[EMAIL_ADDRESS][DOMAIN_NAME] Verified Send email Copy" at bounding box center [44, 98] width 76 height 9
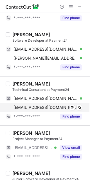
click at [51, 103] on div "[EMAIL_ADDRESS][DOMAIN_NAME] Verified Send email Copy" at bounding box center [44, 107] width 76 height 9
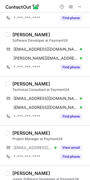
click at [43, 130] on div "[PERSON_NAME]" at bounding box center [49, 133] width 74 height 6
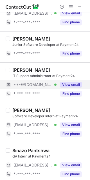
scroll to position [231, 0]
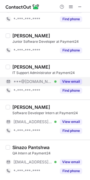
click at [63, 81] on button "View email" at bounding box center [71, 82] width 22 height 6
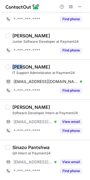
drag, startPoint x: 22, startPoint y: 66, endPoint x: 10, endPoint y: 68, distance: 12.5
click at [10, 68] on div "[PERSON_NAME] IT Support Administrator at Payment24 [EMAIL_ADDRESS][DOMAIN_NAME…" at bounding box center [48, 79] width 76 height 31
copy div "Viya"
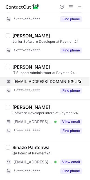
click at [46, 83] on span "[EMAIL_ADDRESS][DOMAIN_NAME]" at bounding box center [45, 81] width 64 height 5
